Goal: Task Accomplishment & Management: Complete application form

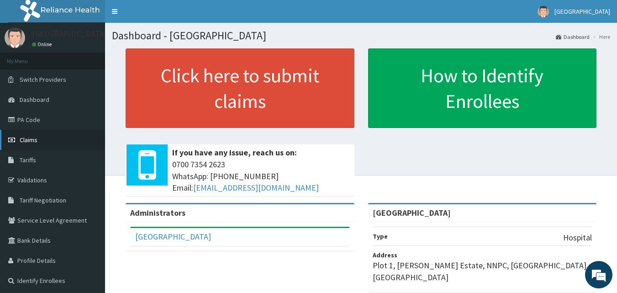
click at [30, 139] on span "Claims" at bounding box center [29, 140] width 18 height 8
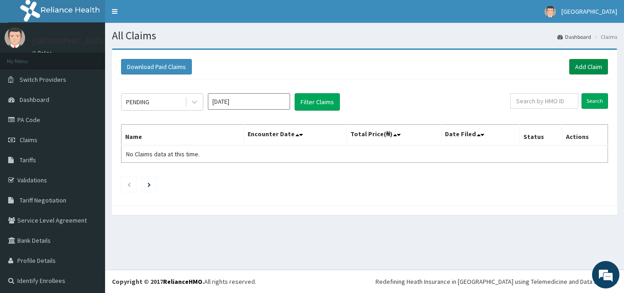
click at [576, 68] on link "Add Claim" at bounding box center [588, 67] width 39 height 16
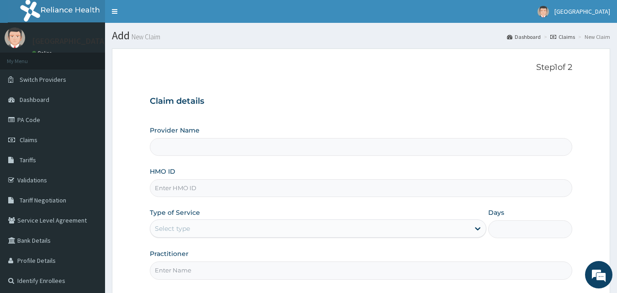
type input "[GEOGRAPHIC_DATA]"
click at [245, 184] on input "HMO ID" at bounding box center [361, 188] width 423 height 18
type input "PPY/10510/A"
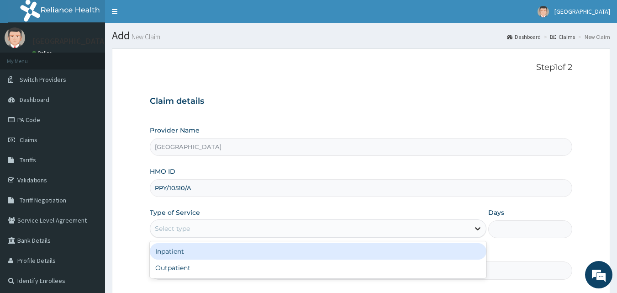
click at [479, 230] on icon at bounding box center [477, 228] width 9 height 9
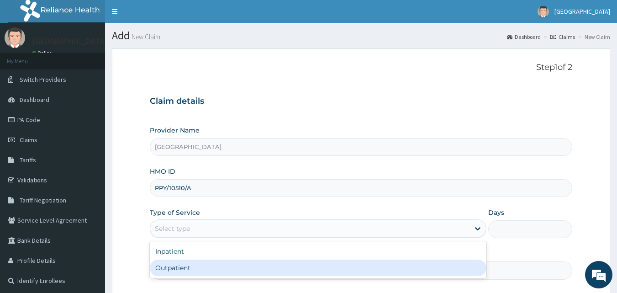
click at [415, 274] on div "Outpatient" at bounding box center [318, 267] width 337 height 16
type input "1"
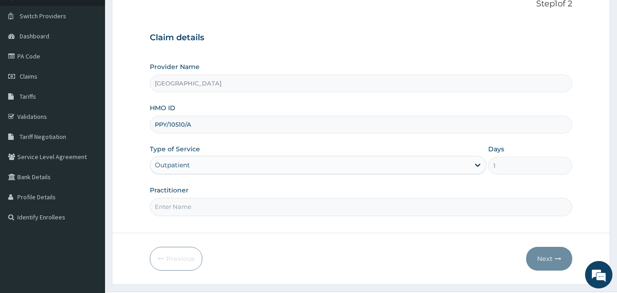
scroll to position [85, 0]
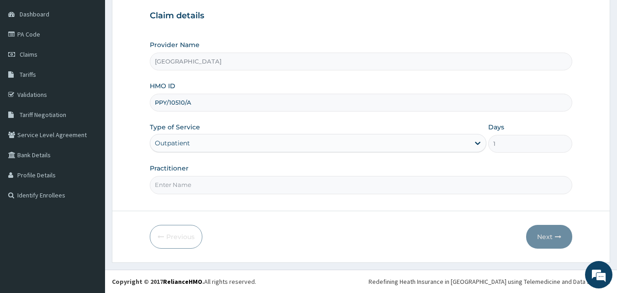
click at [272, 181] on input "Practitioner" at bounding box center [361, 185] width 423 height 18
type input "[PERSON_NAME]"
click at [539, 233] on button "Next" at bounding box center [549, 237] width 46 height 24
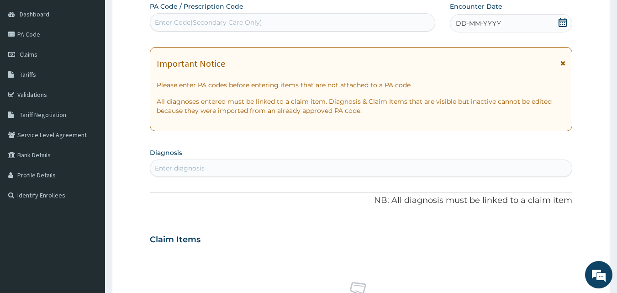
click at [564, 21] on icon at bounding box center [562, 22] width 9 height 9
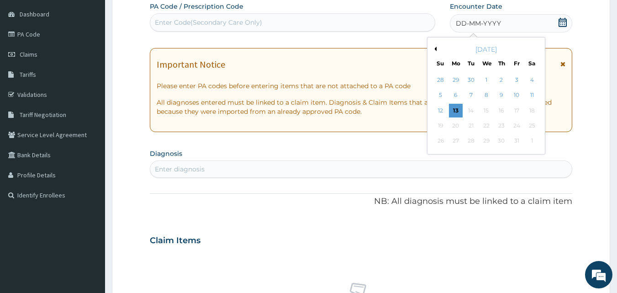
click at [524, 94] on div "5 6 7 8 9 10 11" at bounding box center [486, 95] width 106 height 15
click at [520, 95] on div "10" at bounding box center [517, 96] width 14 height 14
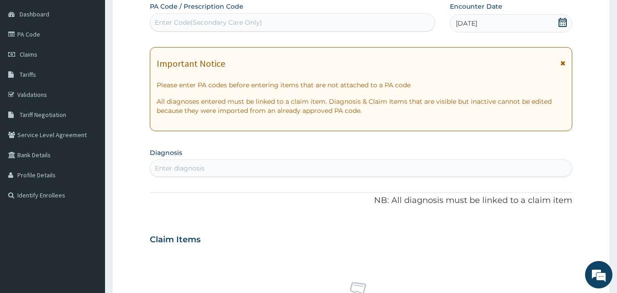
click at [255, 169] on div "Enter diagnosis" at bounding box center [361, 168] width 422 height 15
type input "[MEDICAL_DATA]"
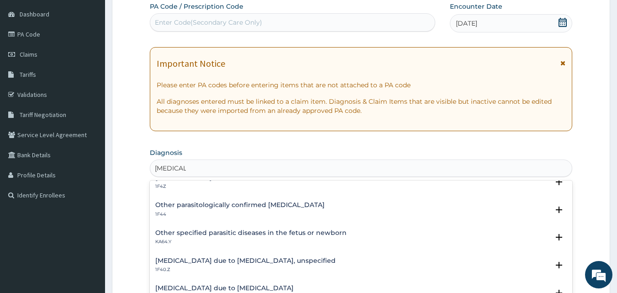
scroll to position [0, 0]
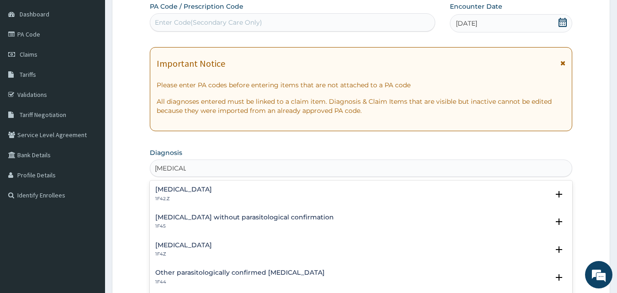
click at [212, 190] on h4 "[MEDICAL_DATA]" at bounding box center [183, 189] width 57 height 7
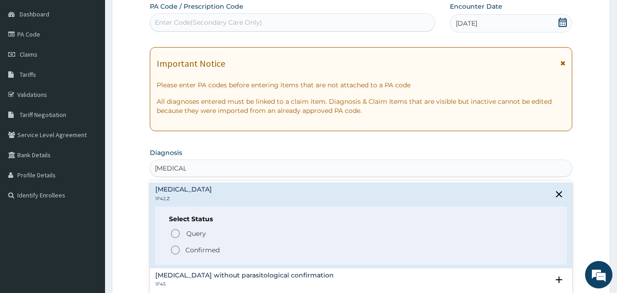
click at [200, 251] on p "Confirmed" at bounding box center [202, 249] width 34 height 9
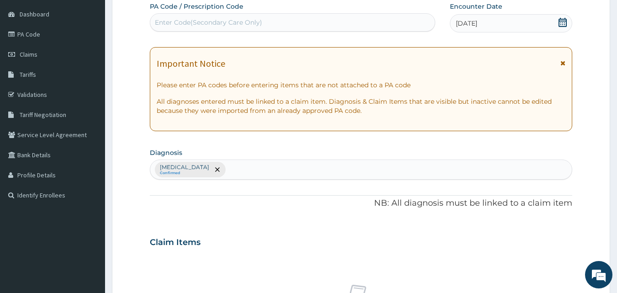
scroll to position [342, 0]
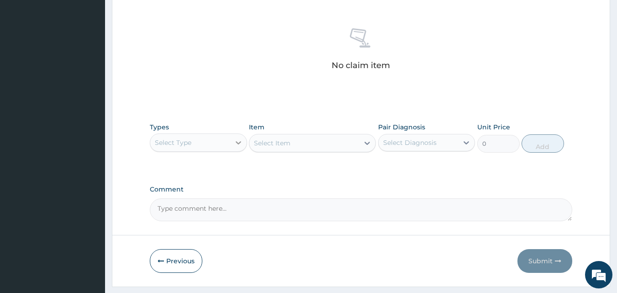
click at [238, 142] on icon at bounding box center [238, 142] width 9 height 9
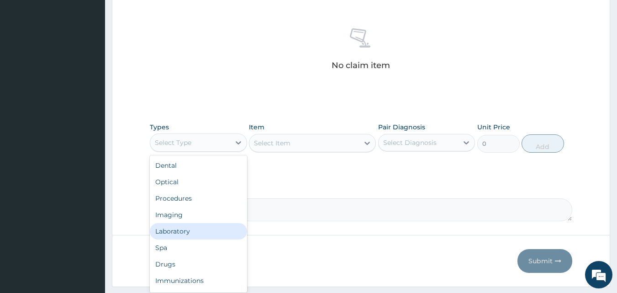
click at [188, 232] on div "Laboratory" at bounding box center [198, 231] width 97 height 16
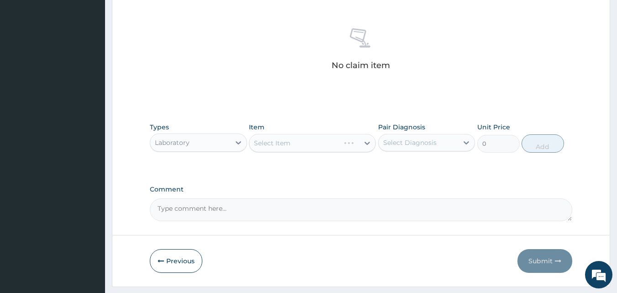
click at [364, 139] on div "Select Item" at bounding box center [312, 143] width 127 height 18
click at [366, 143] on icon at bounding box center [367, 143] width 5 height 3
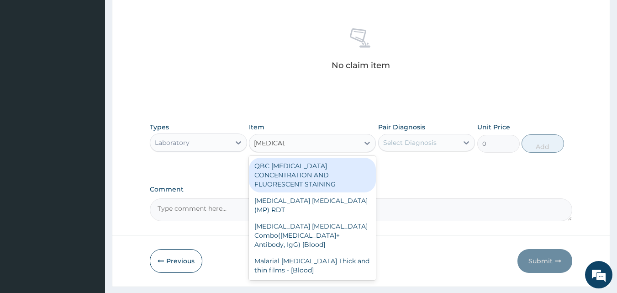
type input "[MEDICAL_DATA]"
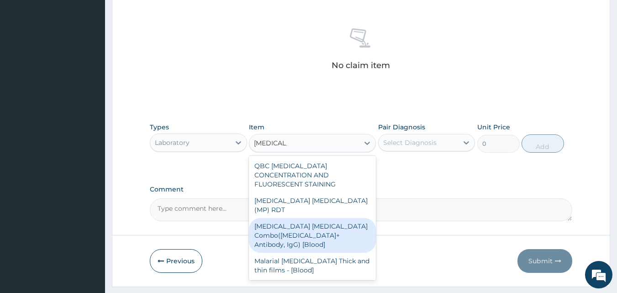
click at [300, 218] on div "[MEDICAL_DATA] [MEDICAL_DATA] Combo([MEDICAL_DATA]+ Antibody, IgG) [Blood]" at bounding box center [312, 235] width 127 height 35
type input "2500"
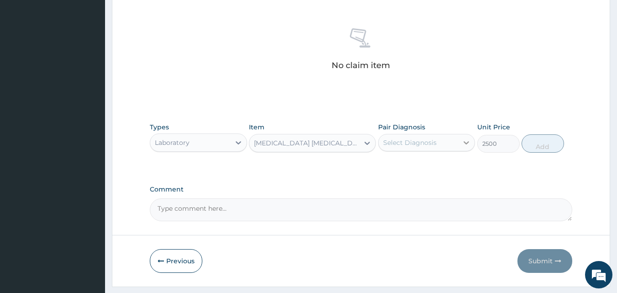
click at [461, 139] on div at bounding box center [466, 142] width 16 height 16
click at [421, 169] on label "[MEDICAL_DATA]" at bounding box center [421, 164] width 57 height 9
checkbox input "true"
click at [548, 139] on button "Add" at bounding box center [543, 143] width 42 height 18
type input "0"
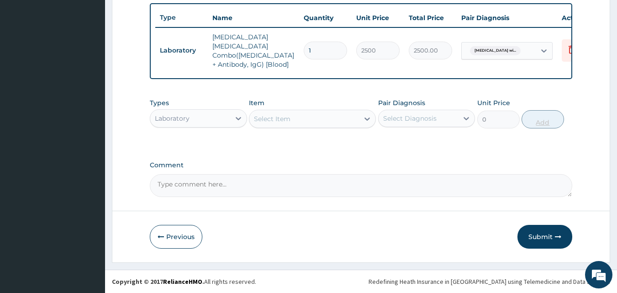
scroll to position [334, 0]
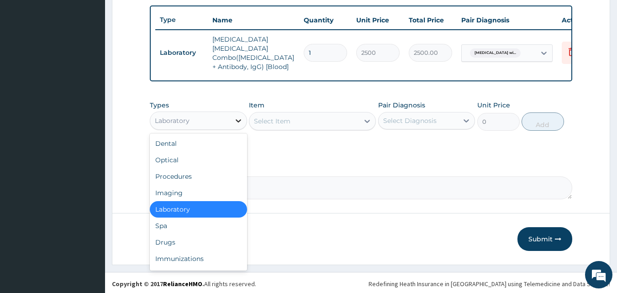
click at [235, 116] on icon at bounding box center [238, 120] width 9 height 9
drag, startPoint x: 187, startPoint y: 243, endPoint x: 223, endPoint y: 219, distance: 43.1
click at [187, 243] on div "Drugs" at bounding box center [198, 242] width 97 height 16
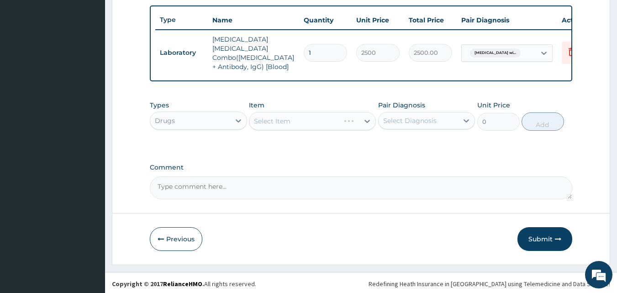
click at [364, 116] on div "Select Item" at bounding box center [312, 121] width 127 height 18
click at [367, 118] on icon at bounding box center [367, 120] width 9 height 9
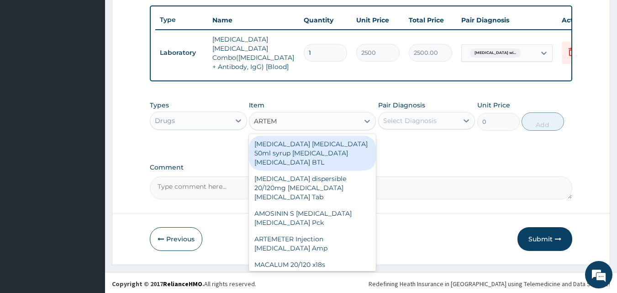
type input "ARTEME"
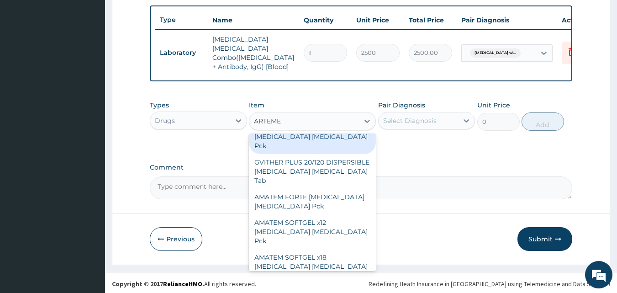
scroll to position [164, 0]
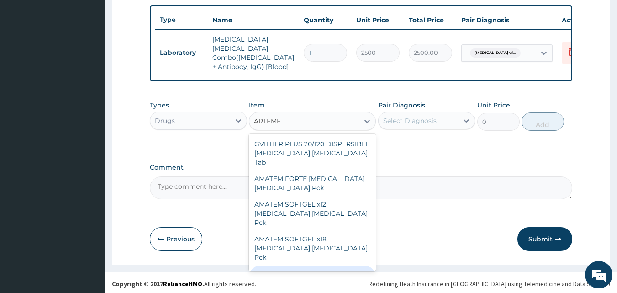
click at [315, 265] on div "AMATEM SOFTGEL X24 [MEDICAL_DATA] [MEDICAL_DATA] Pck" at bounding box center [312, 282] width 127 height 35
type input "1075.25"
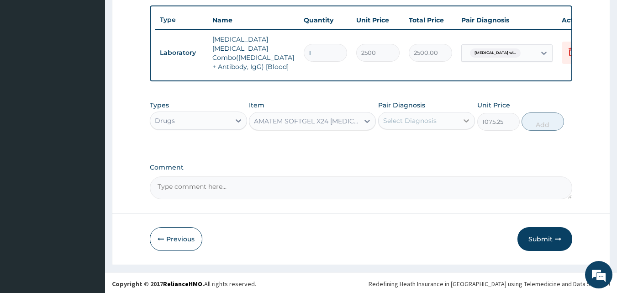
click at [473, 124] on div at bounding box center [466, 120] width 16 height 16
drag, startPoint x: 433, startPoint y: 148, endPoint x: 507, endPoint y: 148, distance: 74.0
click at [433, 148] on label "[MEDICAL_DATA]" at bounding box center [421, 142] width 57 height 9
checkbox input "true"
click at [538, 122] on button "Add" at bounding box center [543, 121] width 42 height 18
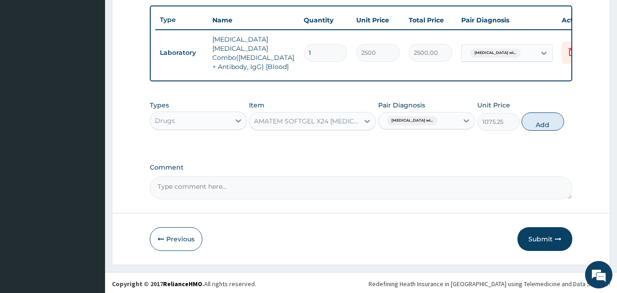
type input "0"
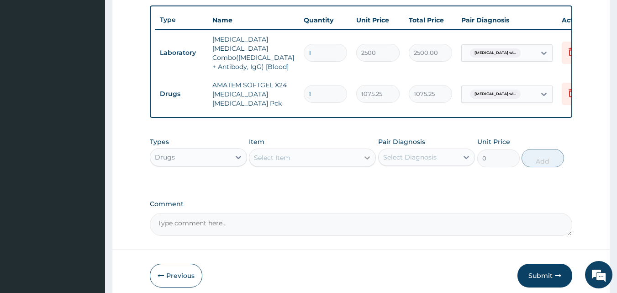
click at [364, 155] on icon at bounding box center [367, 157] width 9 height 9
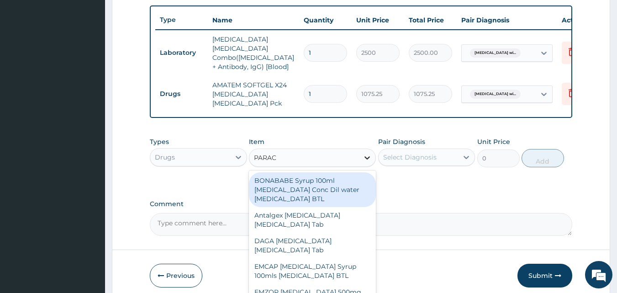
type input "PARACE"
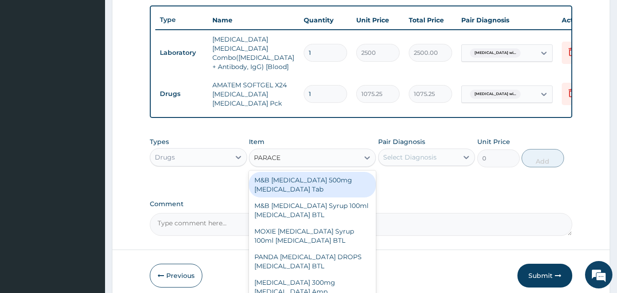
click at [324, 188] on div "M&B [MEDICAL_DATA] 500mg [MEDICAL_DATA] Tab" at bounding box center [312, 185] width 127 height 26
type input "11.5"
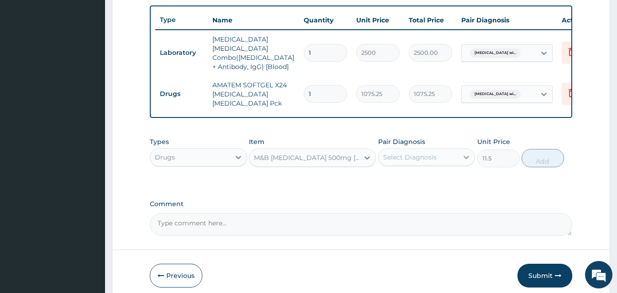
click at [466, 153] on icon at bounding box center [466, 157] width 9 height 9
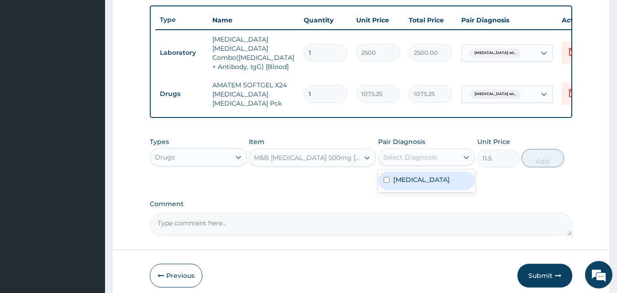
click at [444, 184] on label "[MEDICAL_DATA]" at bounding box center [421, 179] width 57 height 9
checkbox input "true"
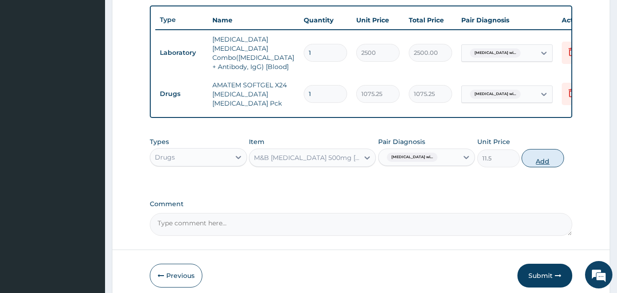
click at [544, 153] on button "Add" at bounding box center [543, 158] width 42 height 18
type input "0"
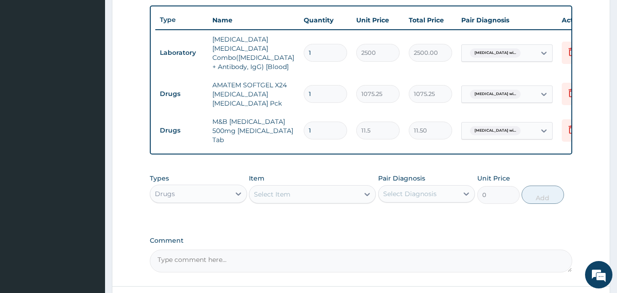
type input "18"
type input "207.00"
type input "18"
click at [241, 190] on icon at bounding box center [238, 193] width 9 height 9
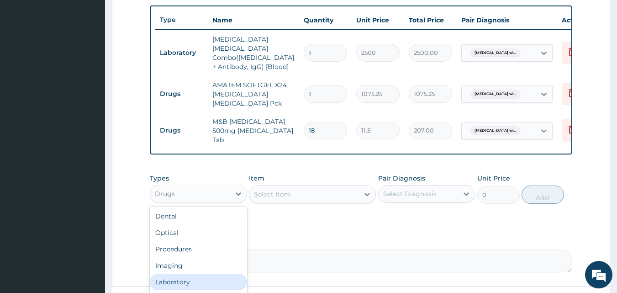
scroll to position [0, 0]
click at [256, 211] on div "Types option Drugs, selected. option Laboratory focused, 5 of 10. 10 results av…" at bounding box center [361, 195] width 423 height 53
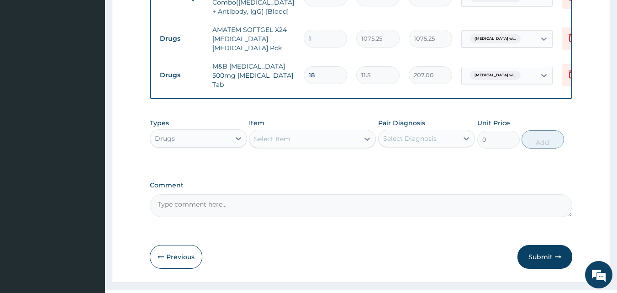
scroll to position [407, 0]
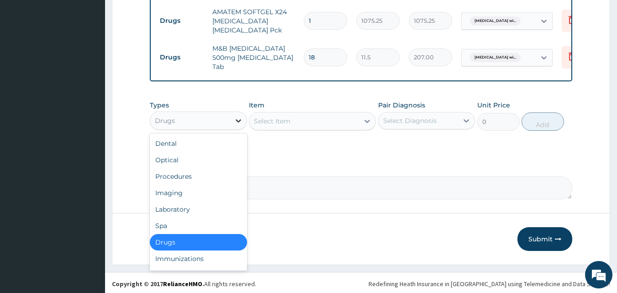
click at [238, 117] on icon at bounding box center [238, 120] width 9 height 9
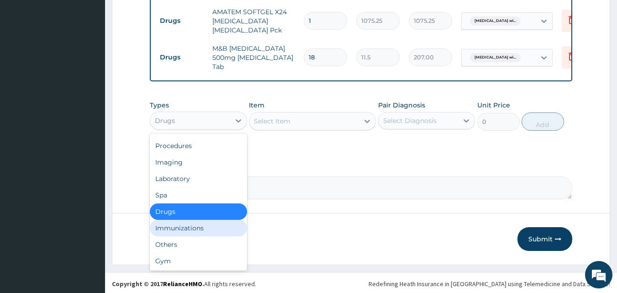
scroll to position [31, 0]
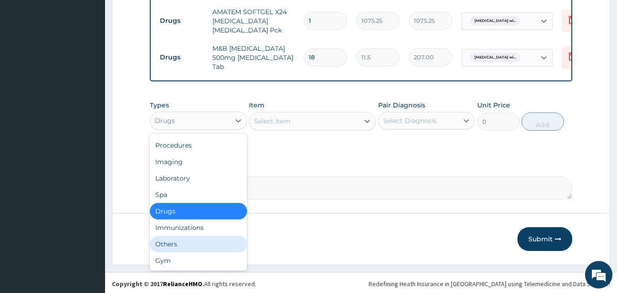
click at [193, 243] on div "Others" at bounding box center [198, 244] width 97 height 16
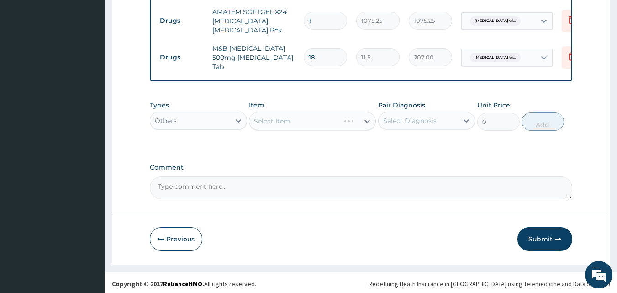
click at [368, 116] on div "Select Item" at bounding box center [312, 121] width 127 height 18
click at [366, 120] on icon at bounding box center [367, 121] width 5 height 3
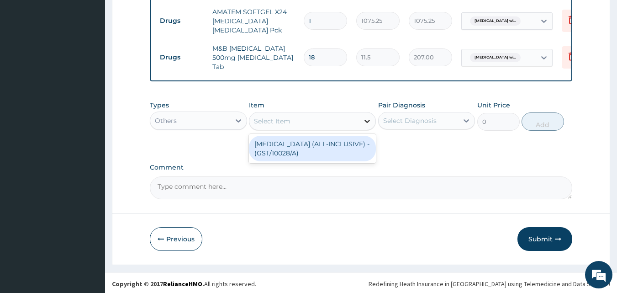
click at [367, 118] on icon at bounding box center [367, 120] width 9 height 9
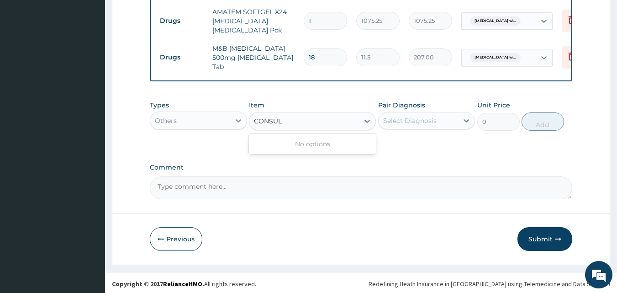
type input "CONSUL"
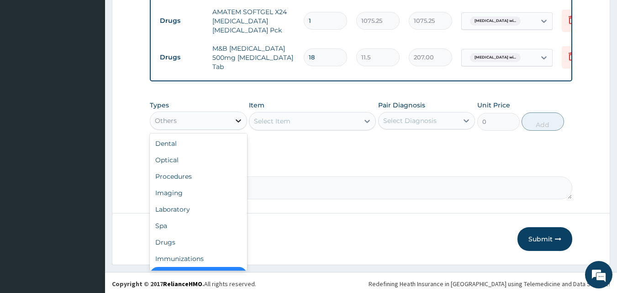
click at [241, 118] on icon at bounding box center [238, 120] width 9 height 9
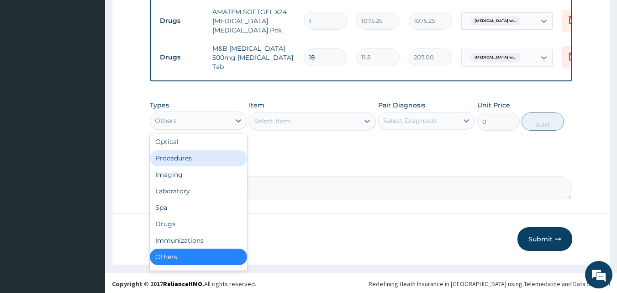
click at [192, 153] on div "Procedures" at bounding box center [198, 158] width 97 height 16
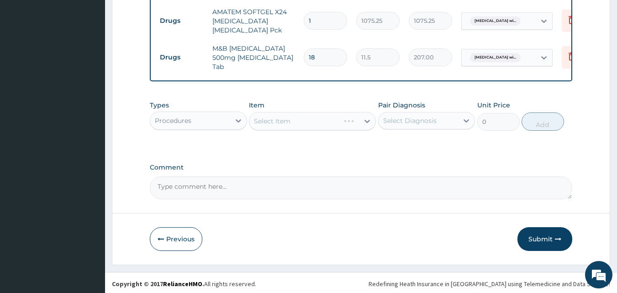
click at [365, 120] on div "Select Item" at bounding box center [312, 121] width 127 height 18
click at [365, 118] on div "Select Item" at bounding box center [312, 121] width 127 height 18
click at [365, 117] on div "Select Item" at bounding box center [312, 121] width 127 height 18
click at [365, 120] on icon at bounding box center [367, 120] width 9 height 9
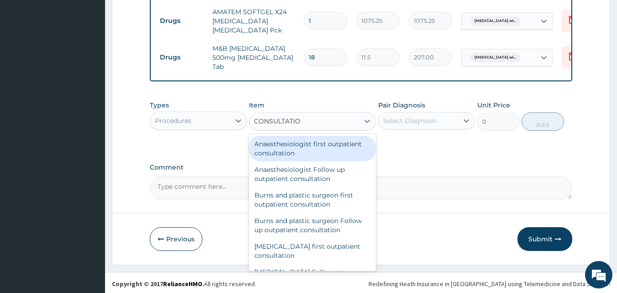
type input "CONSULTATION"
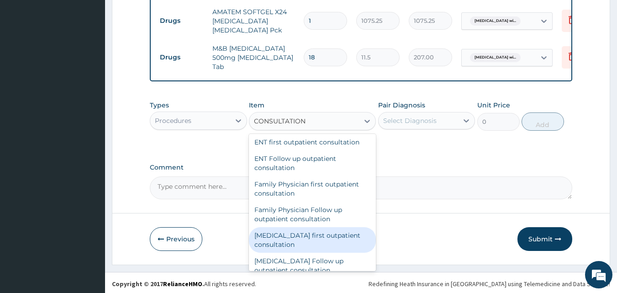
scroll to position [480, 0]
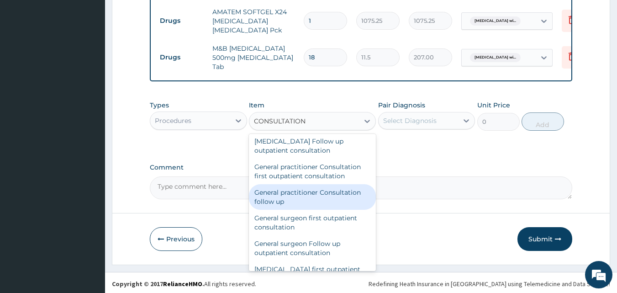
click at [314, 200] on div "General practitioner Consultation follow up" at bounding box center [312, 197] width 127 height 26
type input "2750"
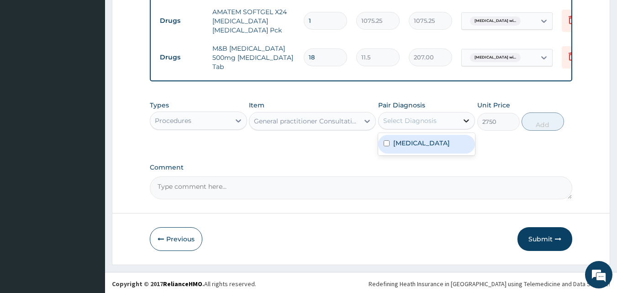
click at [465, 119] on icon at bounding box center [466, 120] width 9 height 9
click at [426, 147] on label "[MEDICAL_DATA]" at bounding box center [421, 142] width 57 height 9
checkbox input "true"
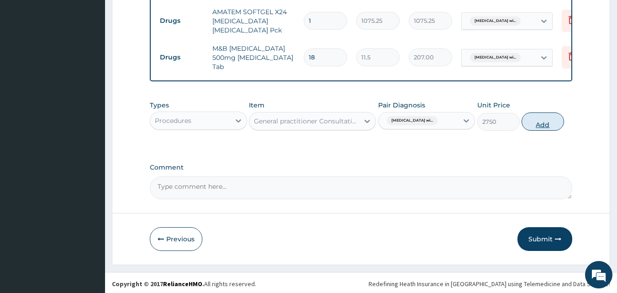
click at [547, 123] on button "Add" at bounding box center [543, 121] width 42 height 18
type input "0"
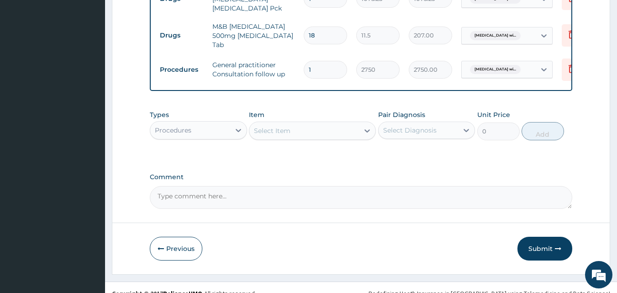
scroll to position [439, 0]
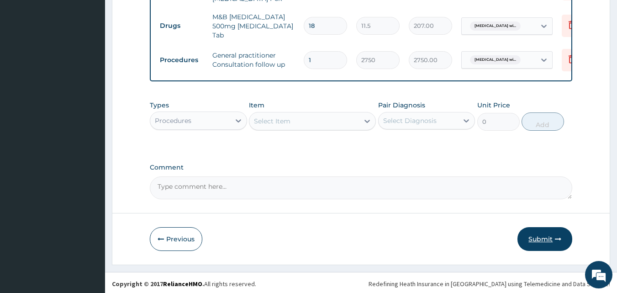
click at [544, 238] on button "Submit" at bounding box center [545, 239] width 55 height 24
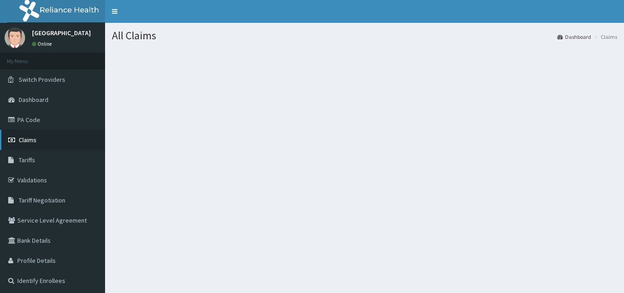
click at [32, 138] on span "Claims" at bounding box center [28, 140] width 18 height 8
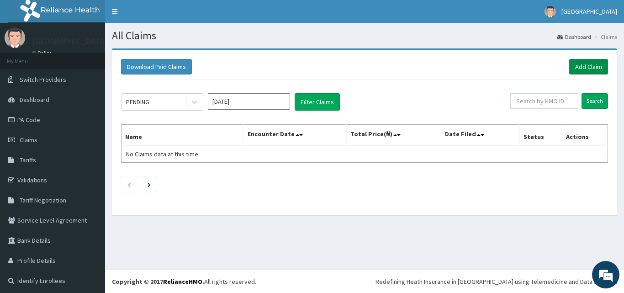
click at [577, 66] on link "Add Claim" at bounding box center [588, 67] width 39 height 16
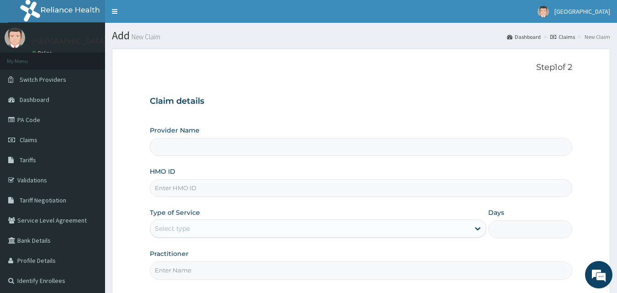
click at [217, 142] on input "Provider Name" at bounding box center [361, 147] width 423 height 18
type input "[GEOGRAPHIC_DATA]"
click at [201, 187] on input "HMO ID" at bounding box center [361, 188] width 423 height 18
type input "PPY/10510/E"
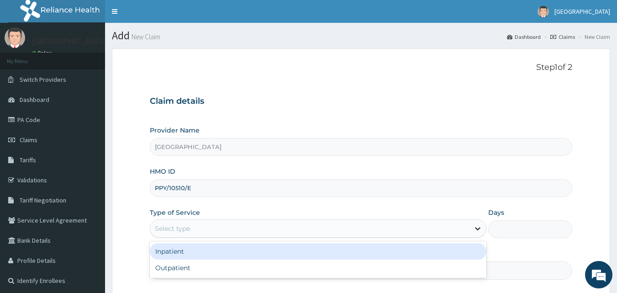
click at [476, 227] on icon at bounding box center [477, 228] width 9 height 9
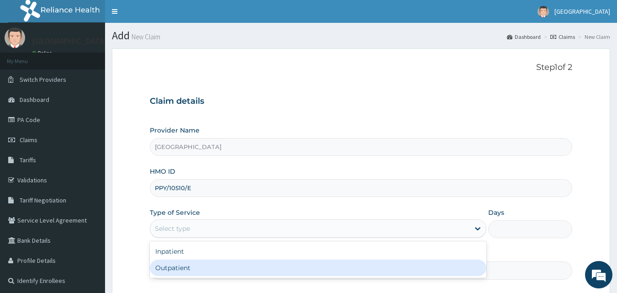
click at [369, 271] on div "Outpatient" at bounding box center [318, 267] width 337 height 16
type input "1"
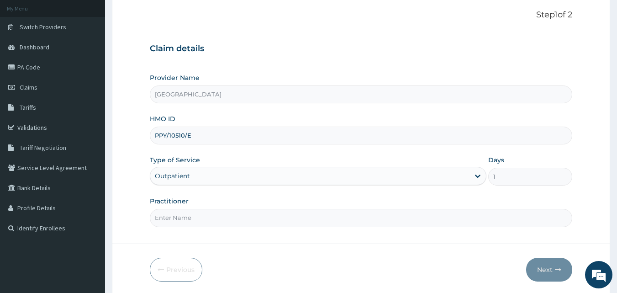
scroll to position [85, 0]
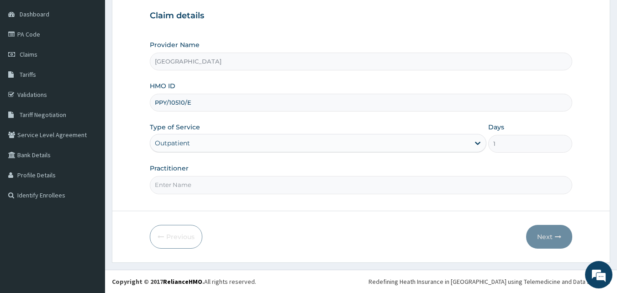
click at [190, 182] on input "Practitioner" at bounding box center [361, 185] width 423 height 18
type input "[PERSON_NAME]"
click at [555, 244] on button "Next" at bounding box center [549, 237] width 46 height 24
